Goal: Check status: Check status

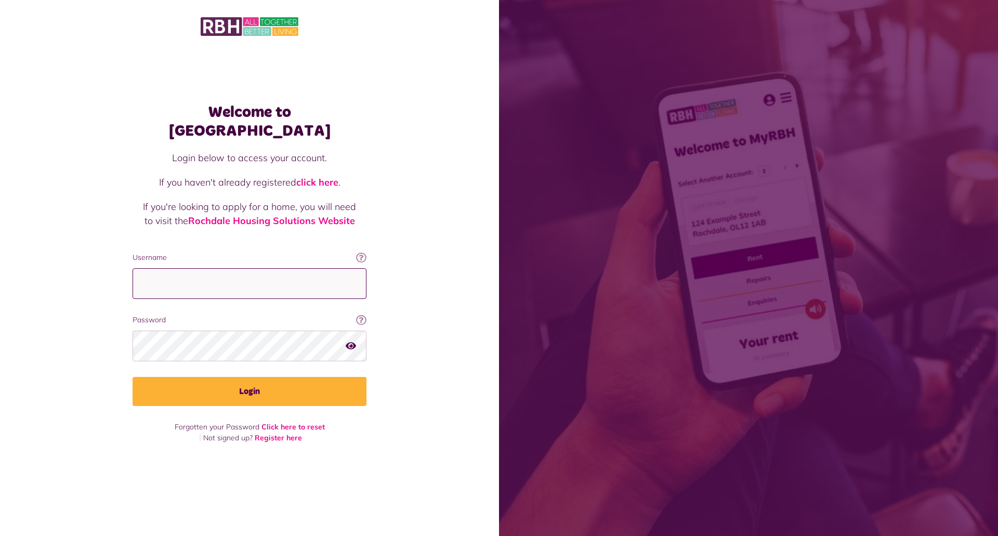
click at [191, 278] on input "Username" at bounding box center [250, 283] width 234 height 31
type input "**********"
click at [133, 377] on button "Login" at bounding box center [250, 391] width 234 height 29
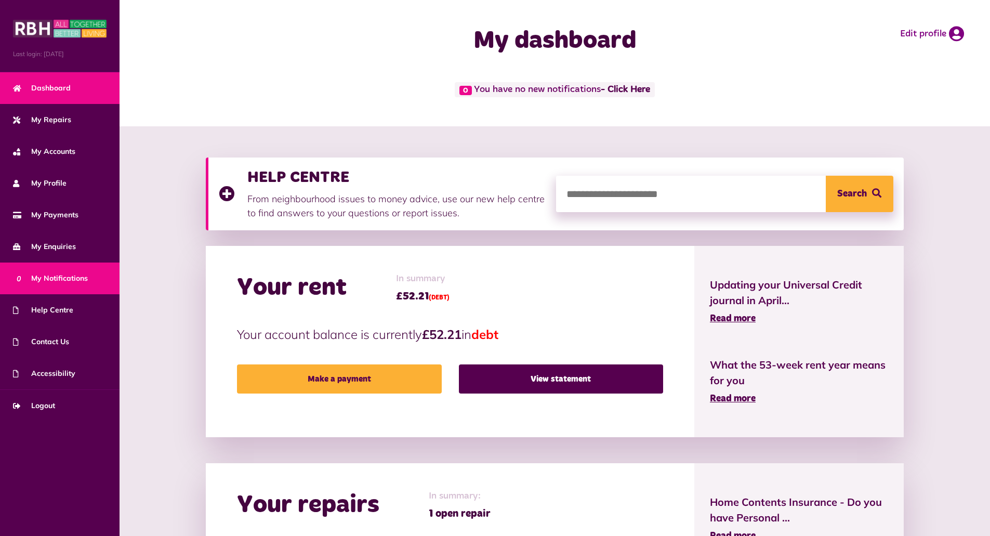
click at [56, 277] on span "0 My Notifications" at bounding box center [50, 278] width 75 height 11
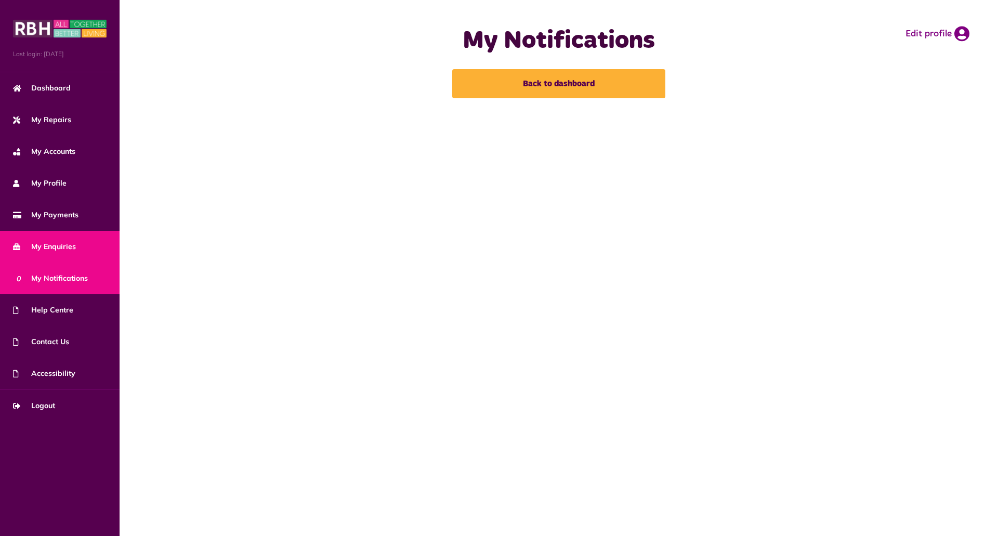
click at [63, 240] on link "My Enquiries" at bounding box center [60, 247] width 120 height 32
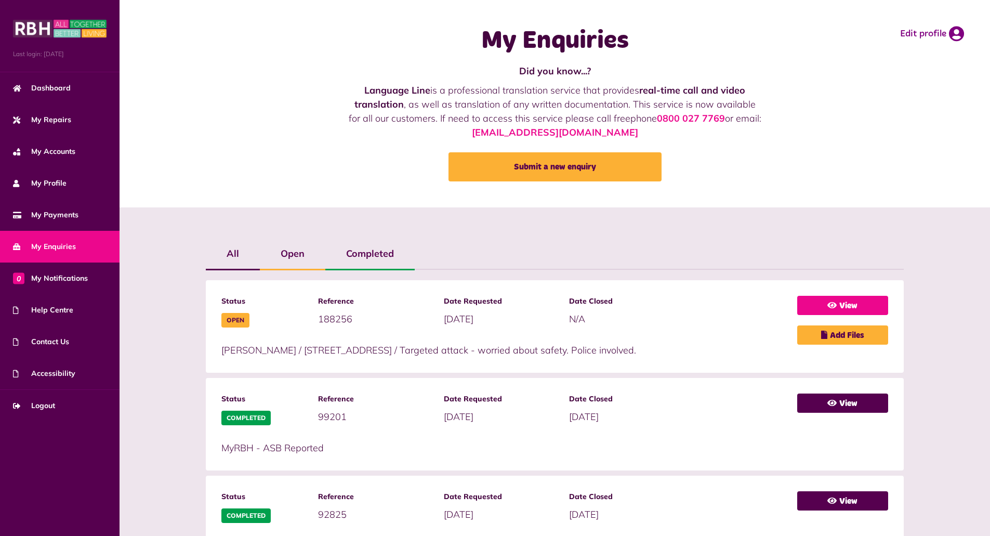
click at [859, 306] on link "View" at bounding box center [842, 305] width 91 height 19
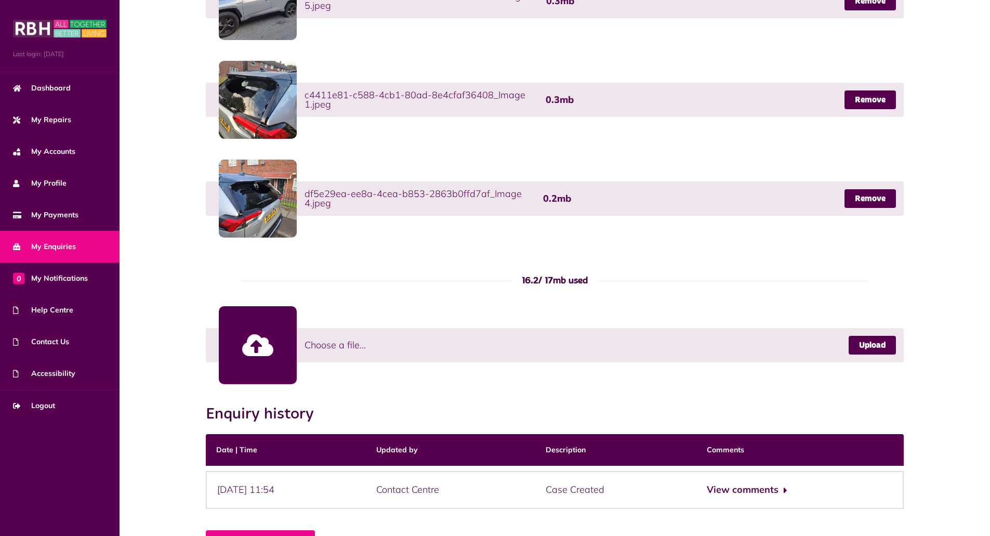
scroll to position [600, 0]
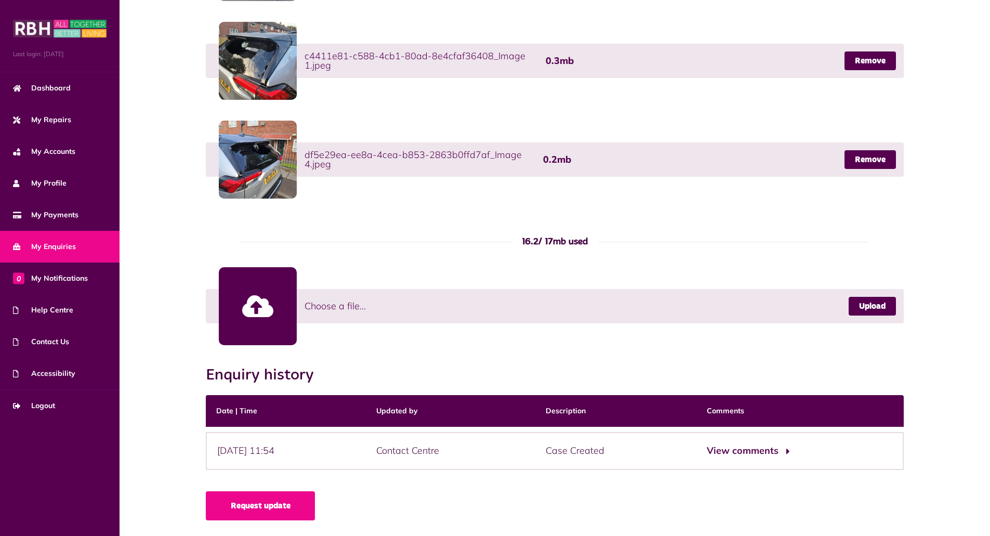
click at [770, 452] on button "View comments" at bounding box center [747, 450] width 81 height 15
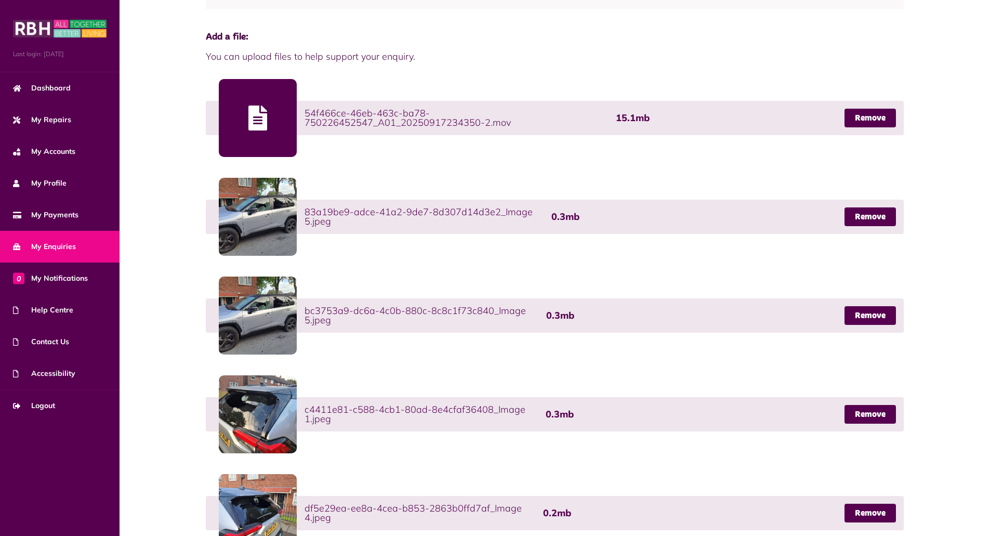
scroll to position [0, 0]
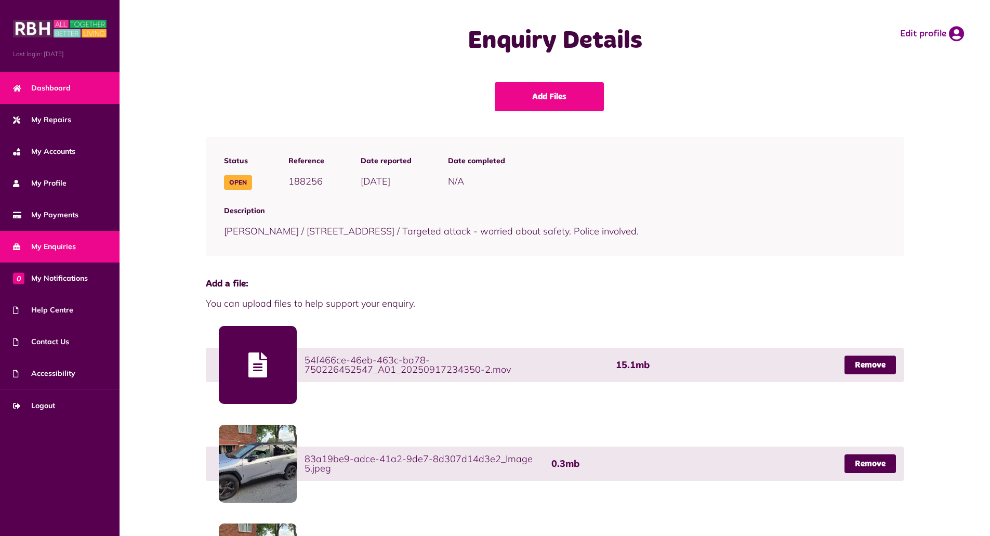
click at [42, 93] on span "Dashboard" at bounding box center [42, 88] width 58 height 11
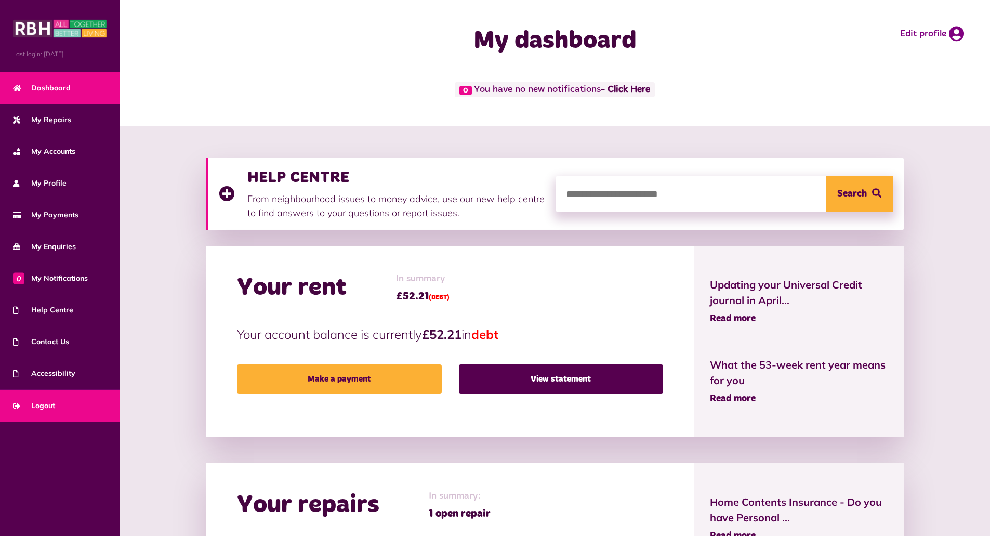
click at [46, 407] on span "Logout" at bounding box center [34, 405] width 42 height 11
